Goal: Navigation & Orientation: Find specific page/section

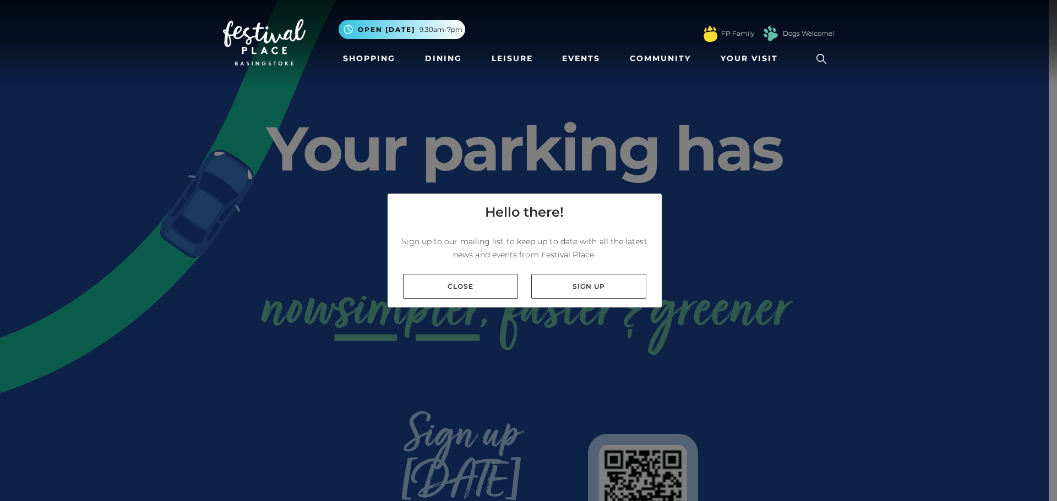
click at [477, 286] on link "Close" at bounding box center [460, 286] width 115 height 25
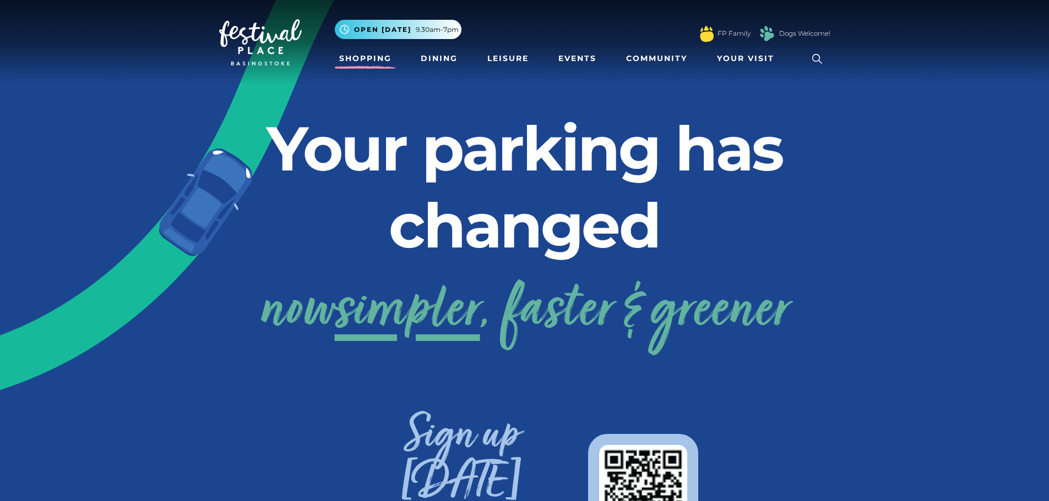
click at [364, 59] on link "Shopping" at bounding box center [365, 58] width 61 height 20
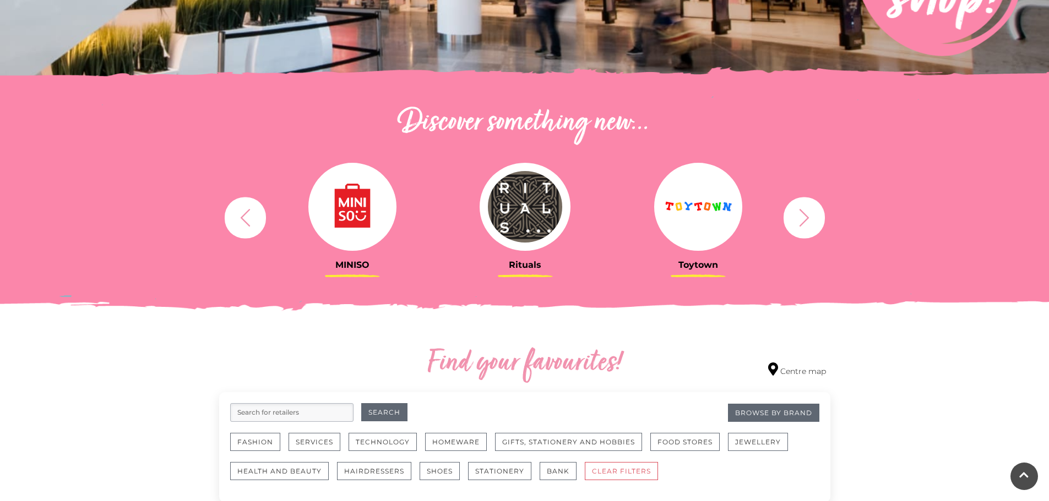
scroll to position [330, 0]
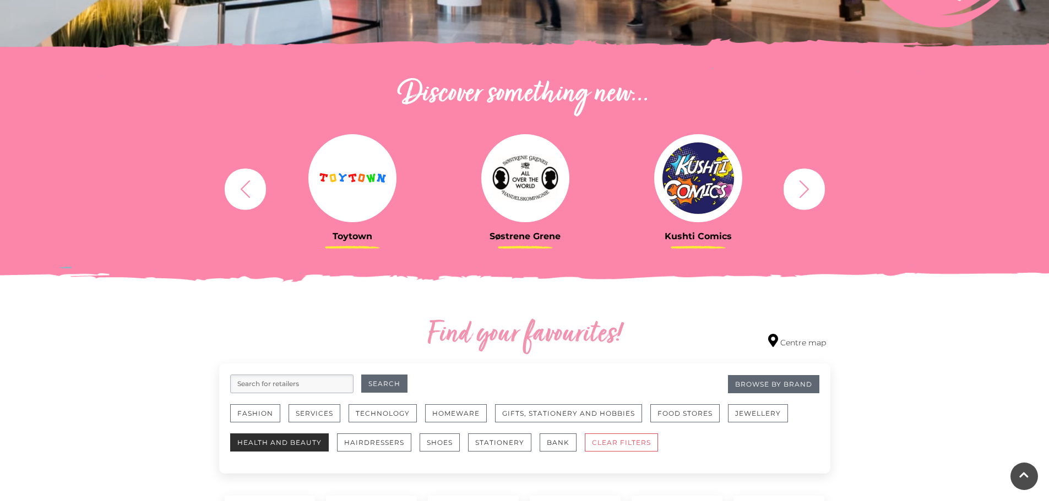
click at [299, 441] on button "Health and Beauty" at bounding box center [279, 443] width 99 height 18
